Goal: Task Accomplishment & Management: Use online tool/utility

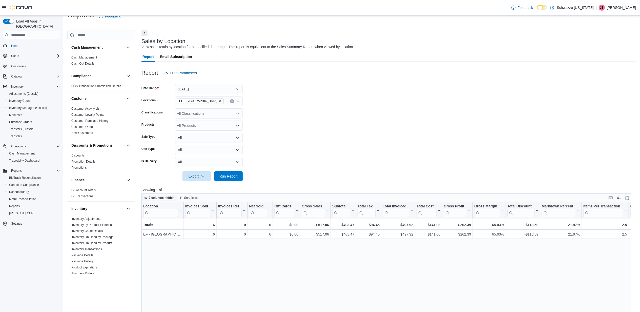
scroll to position [278, 0]
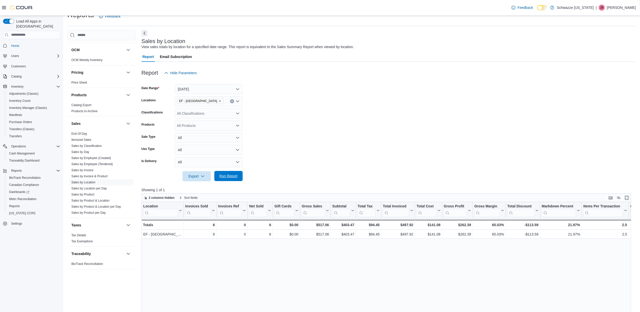
click at [227, 175] on span "Run Report" at bounding box center [228, 175] width 18 height 5
click at [220, 176] on span "Run Report" at bounding box center [228, 175] width 18 height 5
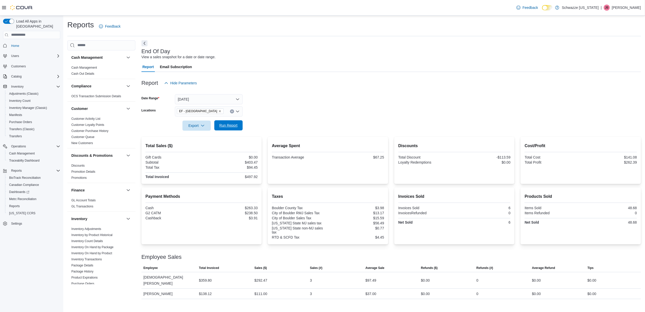
click at [239, 130] on span "Run Report" at bounding box center [228, 125] width 22 height 10
click at [234, 131] on div at bounding box center [391, 134] width 500 height 6
click at [233, 127] on span "Run Report" at bounding box center [228, 125] width 18 height 5
